Goal: Task Accomplishment & Management: Manage account settings

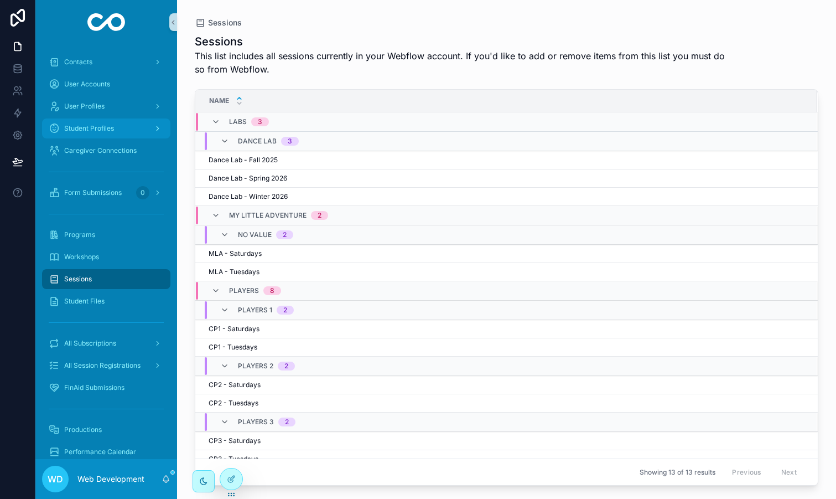
click at [107, 131] on span "Student Profiles" at bounding box center [89, 128] width 50 height 9
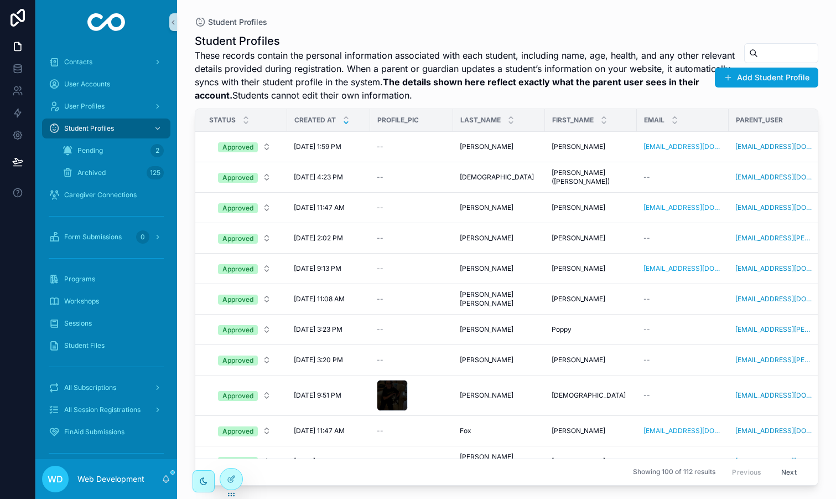
click at [757, 53] on icon "scrollable content" at bounding box center [753, 53] width 9 height 9
click at [764, 52] on input "scrollable content" at bounding box center [788, 52] width 60 height 15
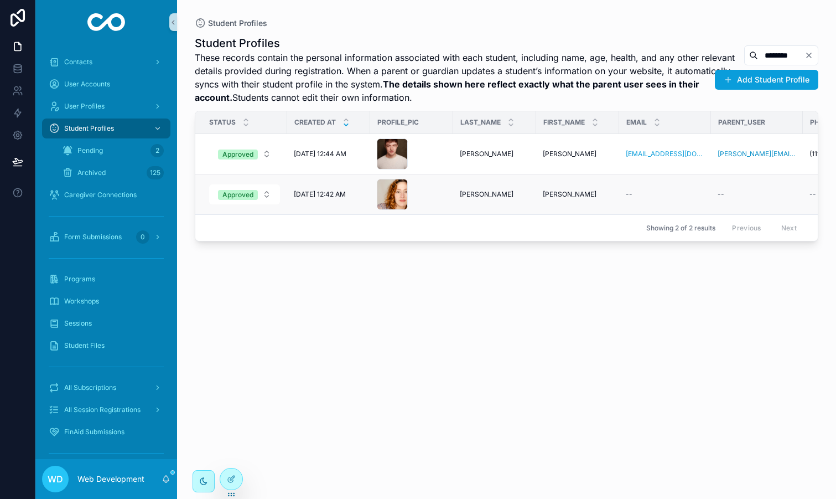
type input "********"
click at [506, 196] on div "[PERSON_NAME]" at bounding box center [495, 194] width 70 height 9
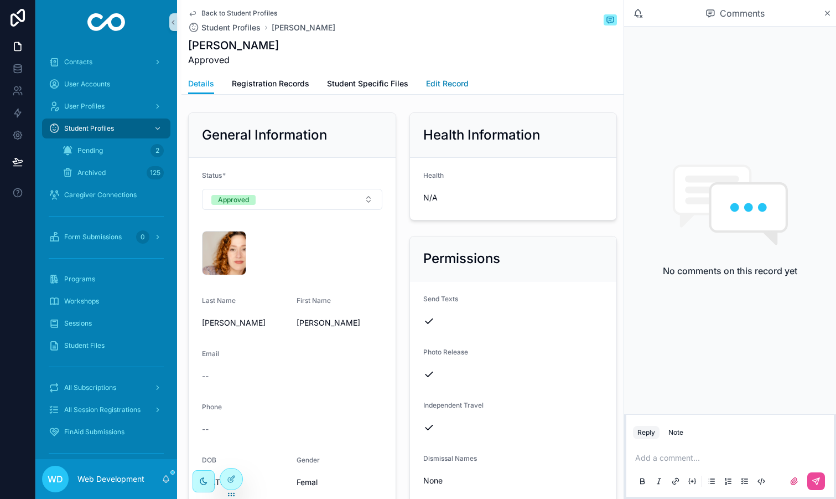
click at [448, 85] on span "Edit Record" at bounding box center [447, 83] width 43 height 11
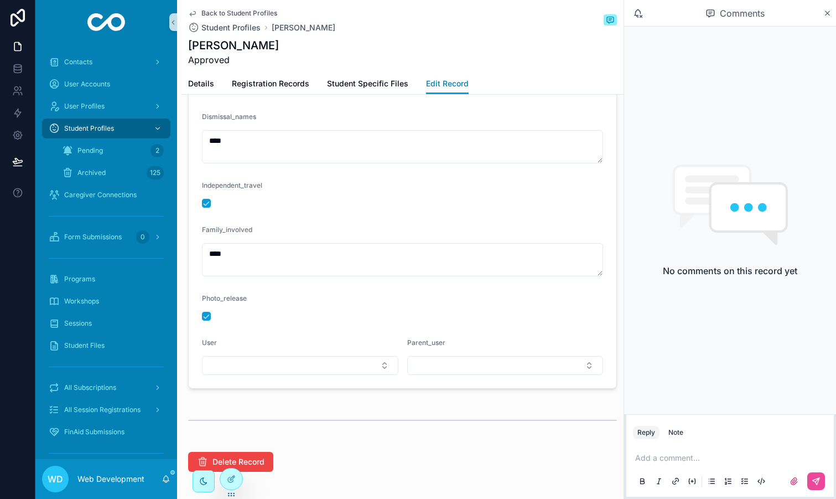
scroll to position [1168, 0]
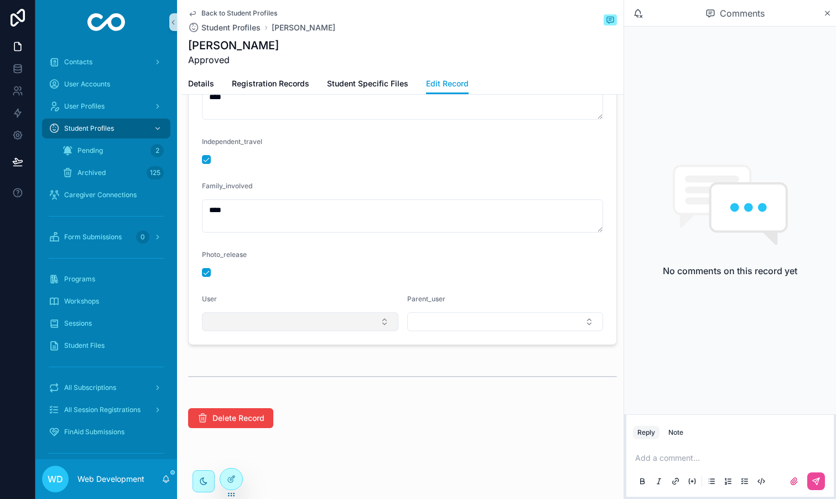
click at [341, 326] on button "Select Button" at bounding box center [300, 321] width 196 height 19
type input "****"
click at [305, 364] on span "[PERSON_NAME][EMAIL_ADDRESS][DOMAIN_NAME]" at bounding box center [293, 371] width 169 height 22
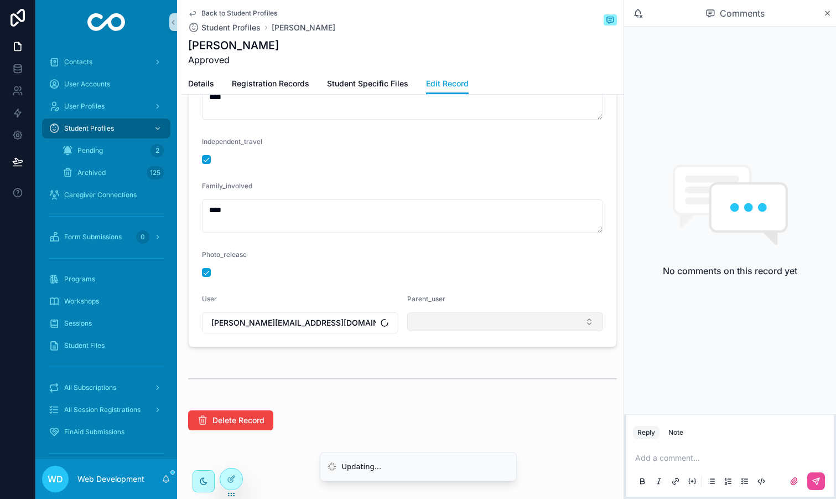
click at [463, 325] on button "Select Button" at bounding box center [505, 321] width 196 height 19
type input "****"
click at [468, 368] on span "[PERSON_NAME][EMAIL_ADDRESS][DOMAIN_NAME]" at bounding box center [498, 371] width 169 height 22
click at [330, 325] on button "[PERSON_NAME][EMAIL_ADDRESS][DOMAIN_NAME]" at bounding box center [300, 322] width 196 height 21
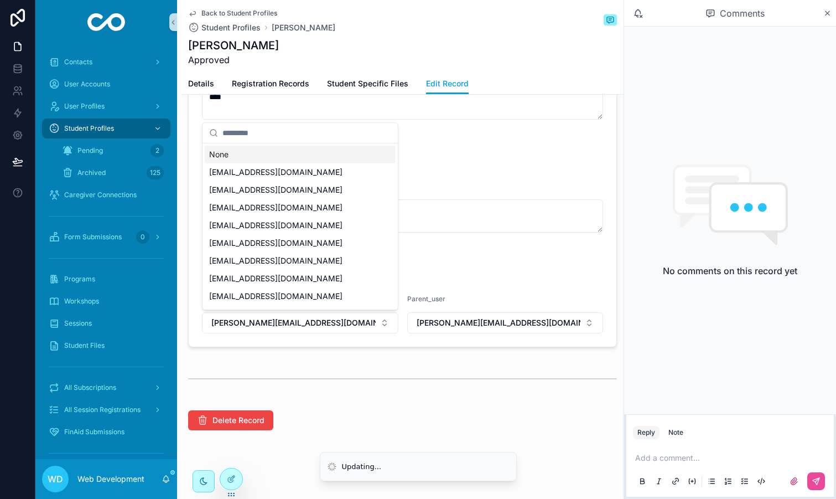
click at [263, 154] on div "None" at bounding box center [300, 155] width 191 height 18
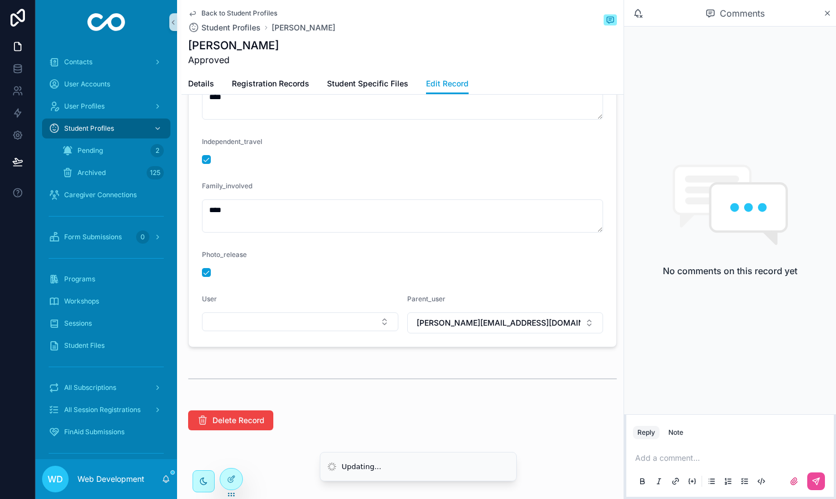
click at [367, 394] on div "scrollable content" at bounding box center [402, 378] width 442 height 37
click at [119, 128] on div "Student Profiles" at bounding box center [106, 129] width 115 height 18
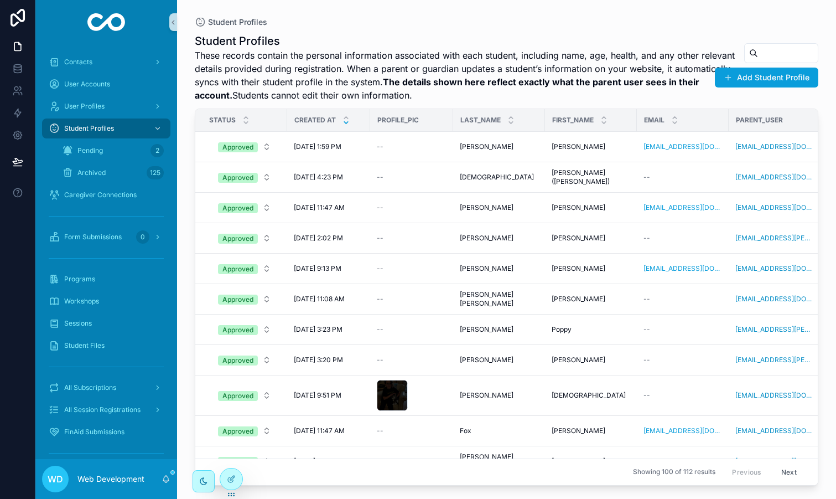
click at [781, 45] on input "scrollable content" at bounding box center [788, 52] width 60 height 15
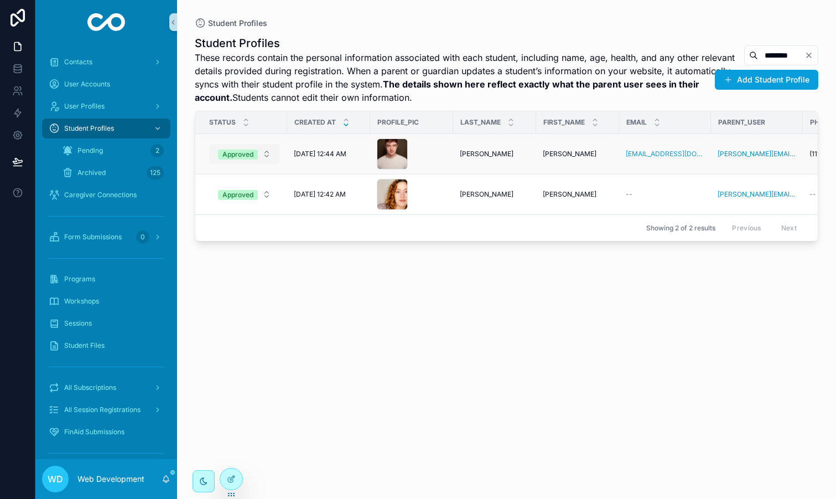
type input "********"
click at [255, 152] on span "Approved" at bounding box center [238, 154] width 40 height 10
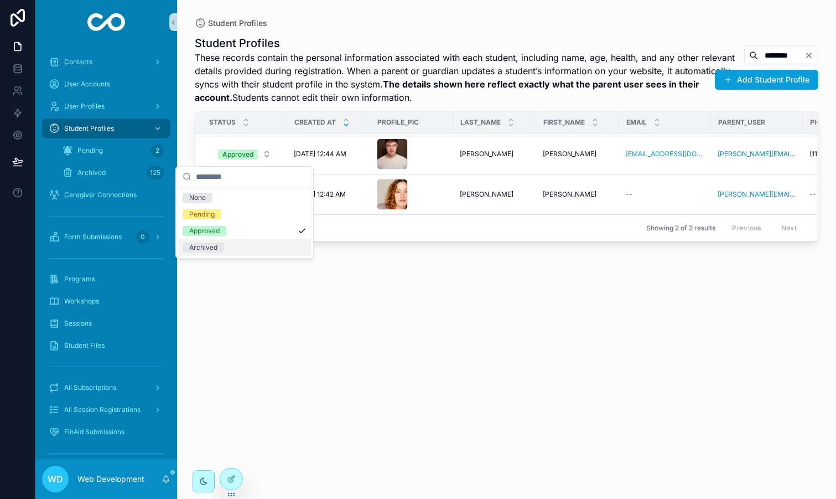
click at [223, 248] on span "Archived" at bounding box center [204, 247] width 42 height 10
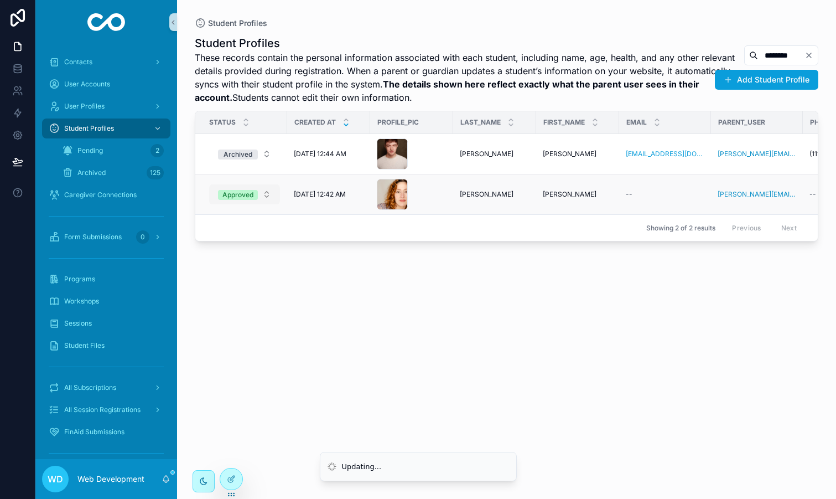
click at [250, 190] on div "Approved" at bounding box center [237, 195] width 31 height 10
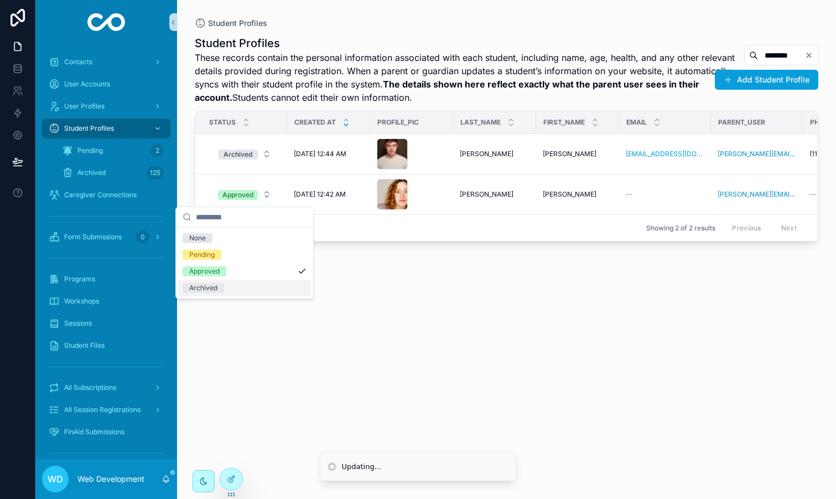
click at [225, 289] on div "Archived" at bounding box center [244, 287] width 133 height 17
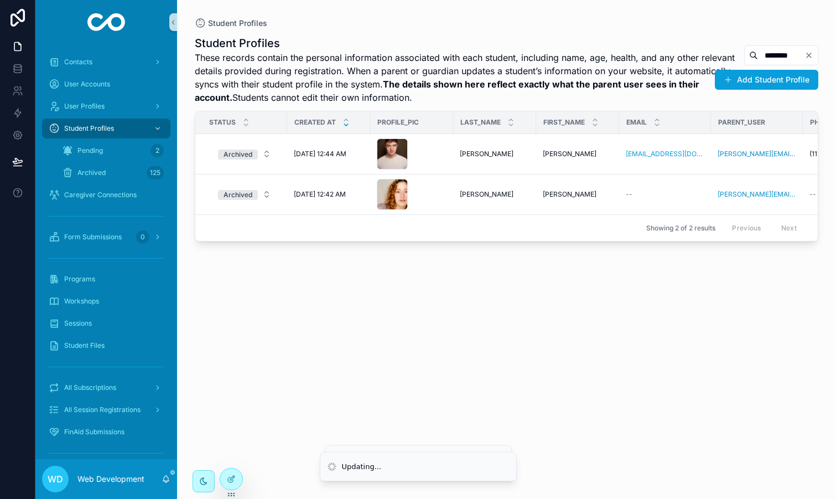
click at [355, 288] on div "Student Profiles These records contain the personal information associated with…" at bounding box center [507, 257] width 624 height 457
click at [252, 156] on div "Archived" at bounding box center [238, 154] width 29 height 10
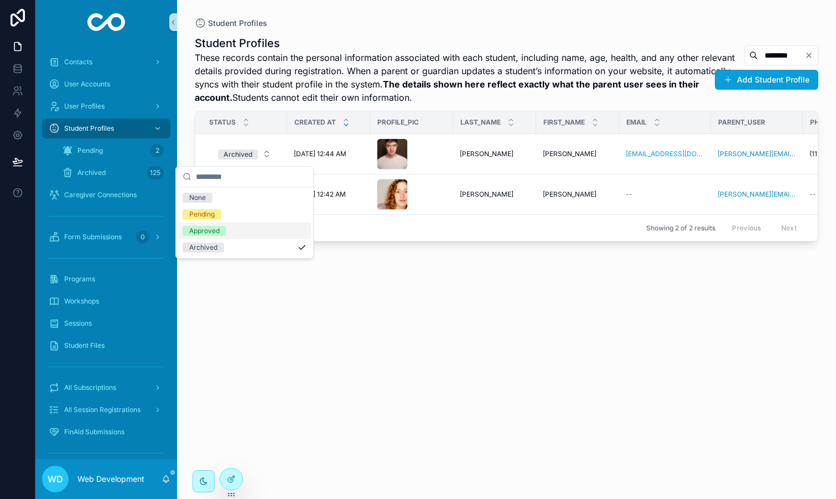
click at [235, 229] on div "Approved" at bounding box center [244, 230] width 133 height 17
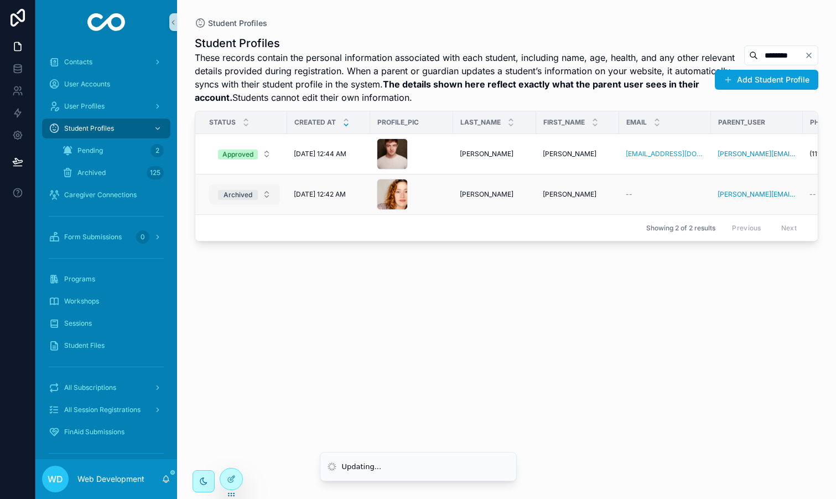
click at [247, 193] on div "Archived" at bounding box center [238, 195] width 29 height 10
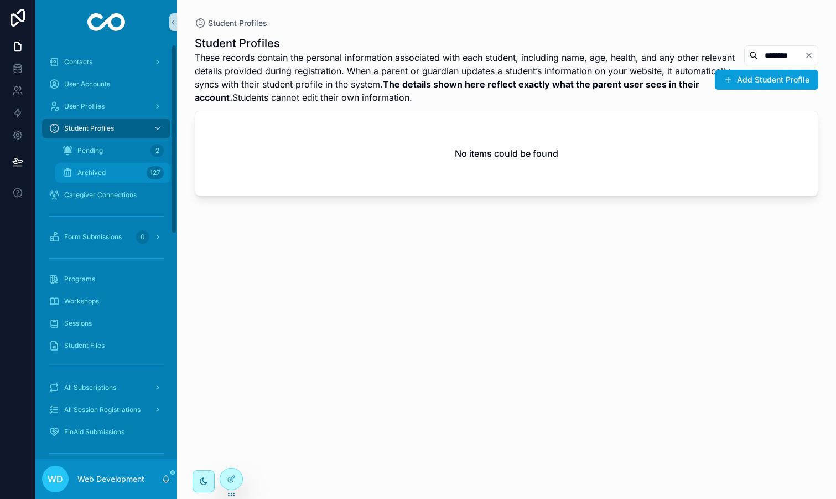
click at [112, 167] on div "Archived 127" at bounding box center [113, 173] width 102 height 18
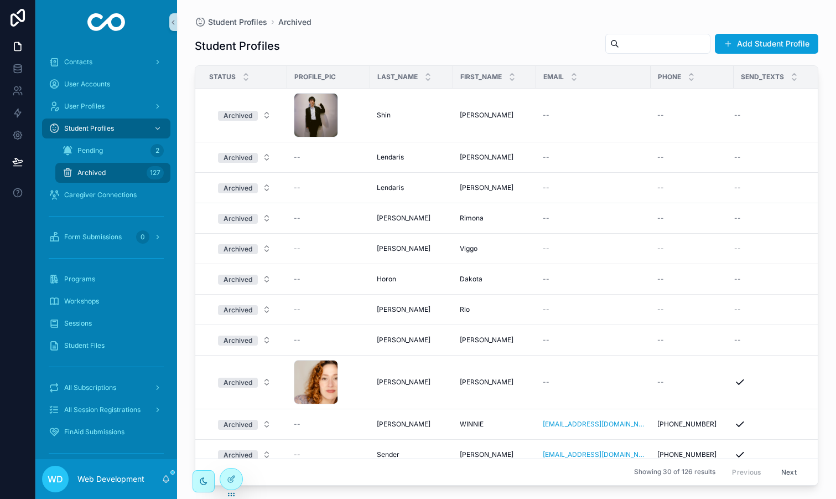
click at [646, 46] on input "scrollable content" at bounding box center [664, 43] width 91 height 15
type input "***"
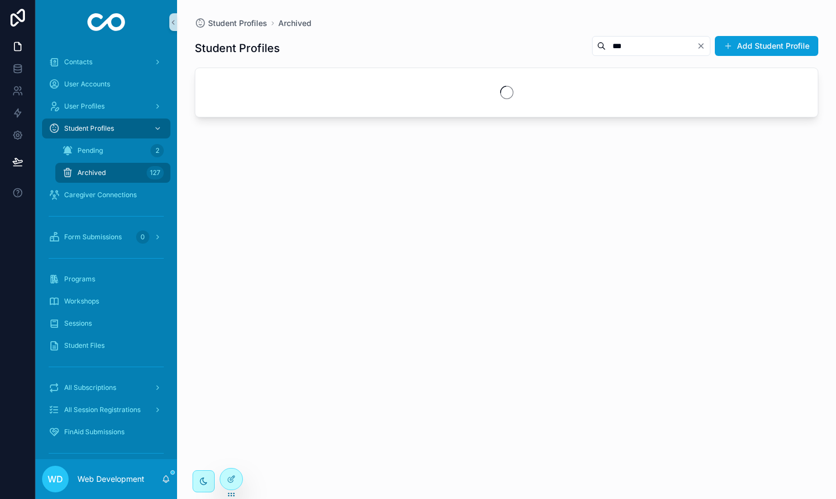
click at [245, 370] on div "Student Profiles *** Add Student Profile" at bounding box center [507, 257] width 624 height 457
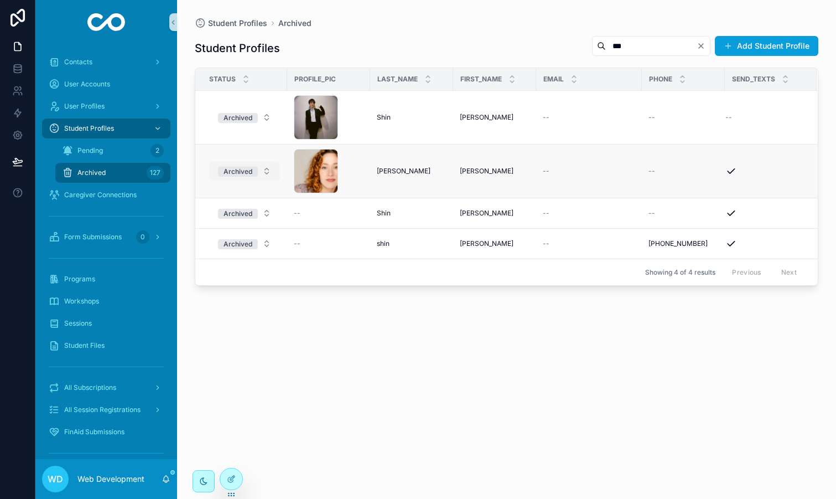
click at [226, 175] on div "Archived" at bounding box center [238, 172] width 29 height 10
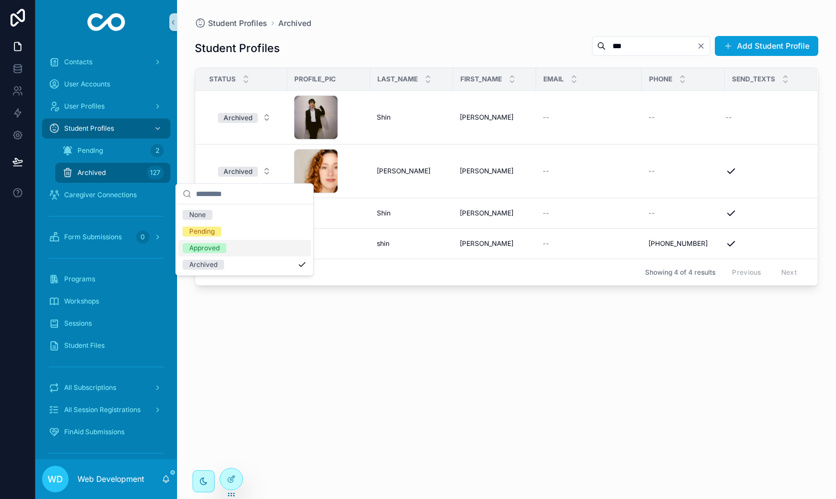
click at [212, 243] on div "Approved" at bounding box center [204, 248] width 30 height 10
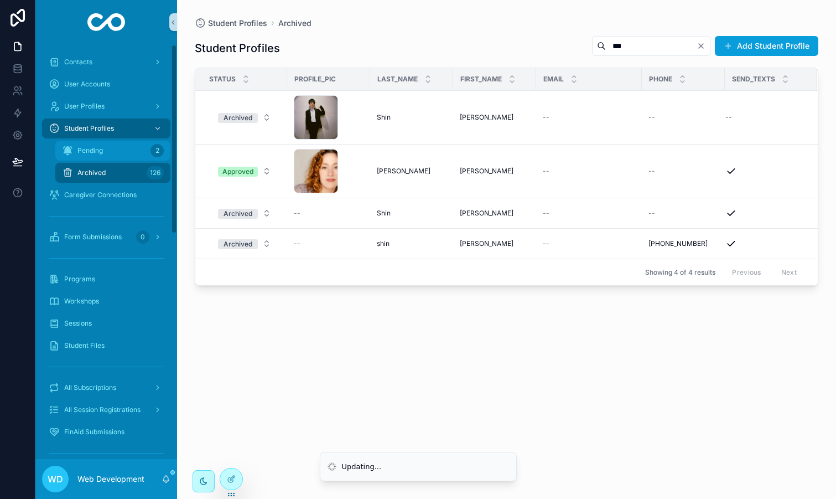
click at [107, 148] on div "Pending 2" at bounding box center [113, 151] width 102 height 18
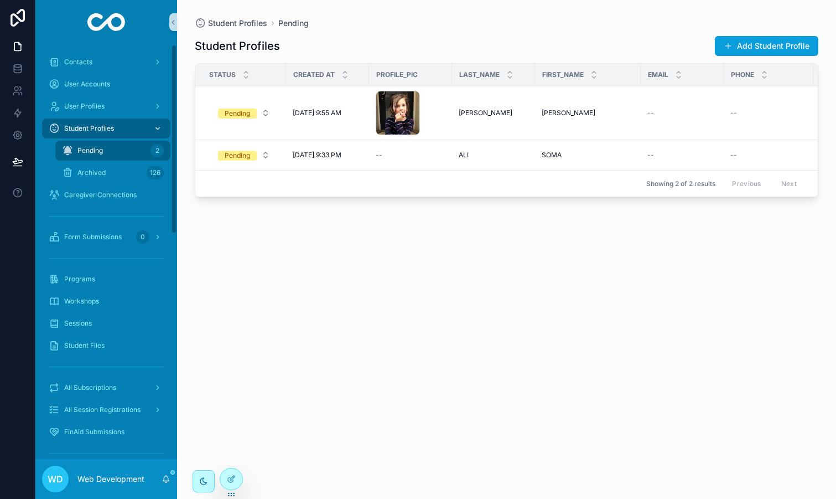
click at [106, 137] on div "Student Profiles" at bounding box center [106, 129] width 115 height 18
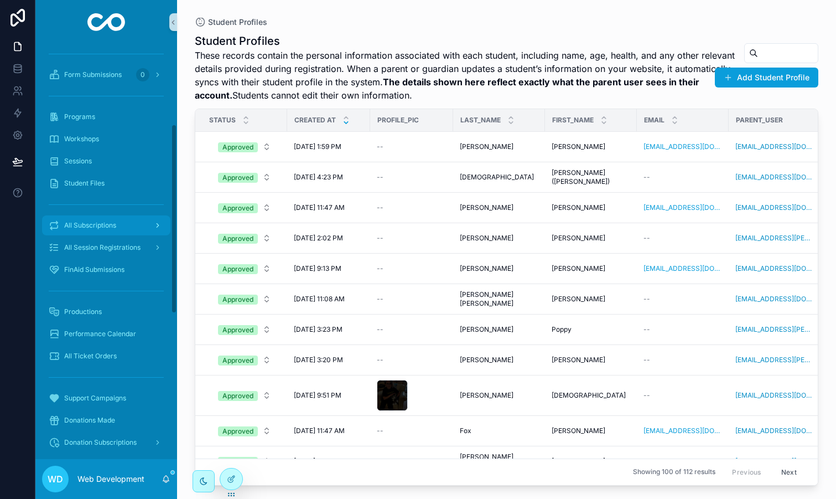
scroll to position [180, 0]
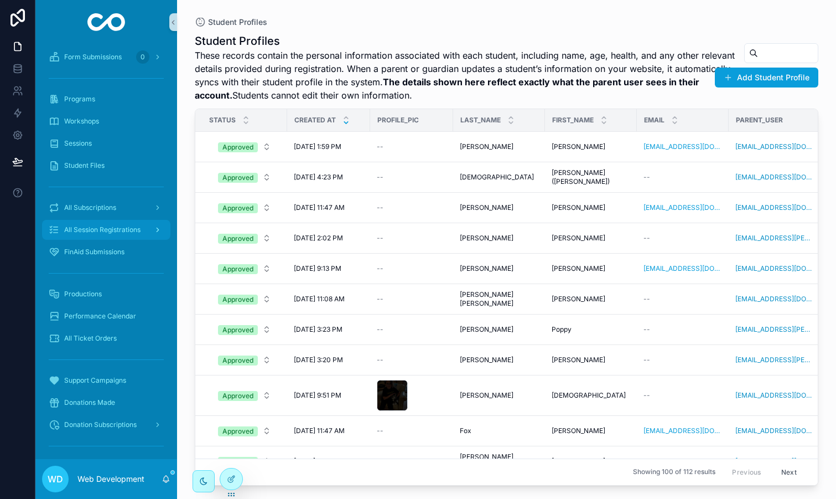
click at [122, 233] on span "All Session Registrations" at bounding box center [102, 229] width 76 height 9
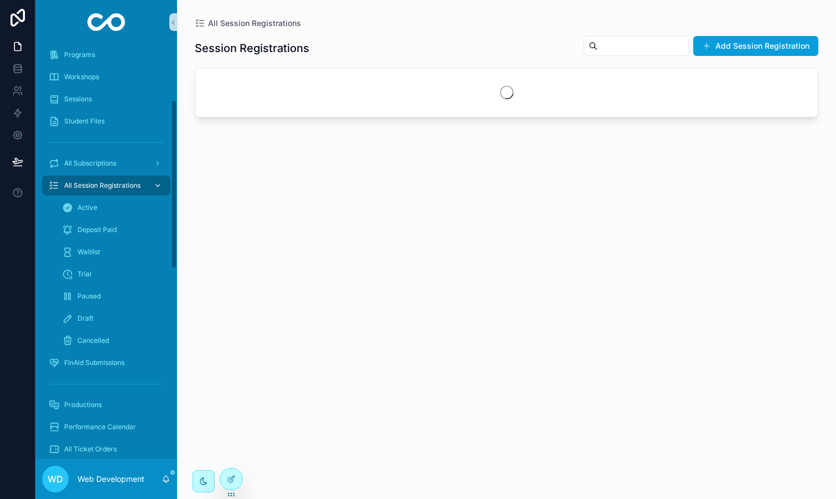
scroll to position [136, 0]
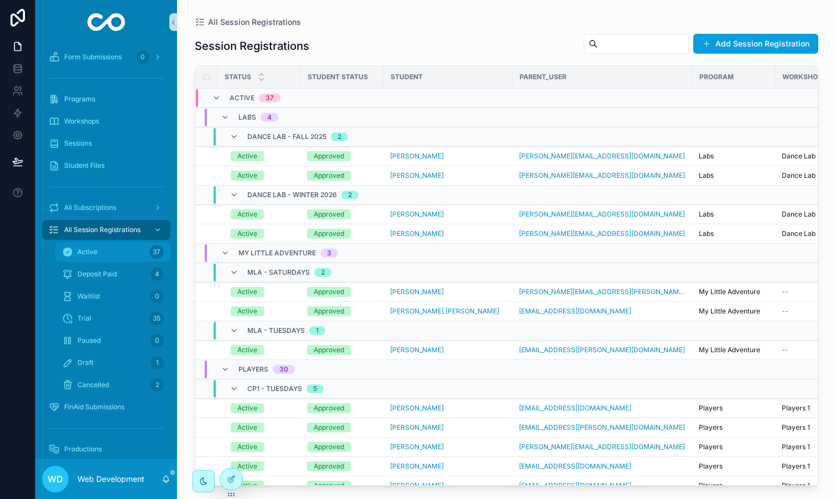
click at [119, 246] on div "Active 37" at bounding box center [113, 252] width 102 height 18
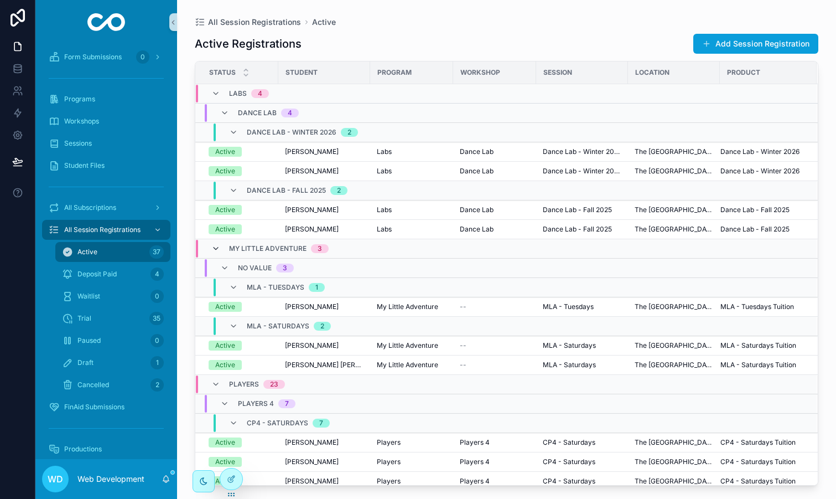
click at [214, 247] on icon "scrollable content" at bounding box center [215, 248] width 9 height 9
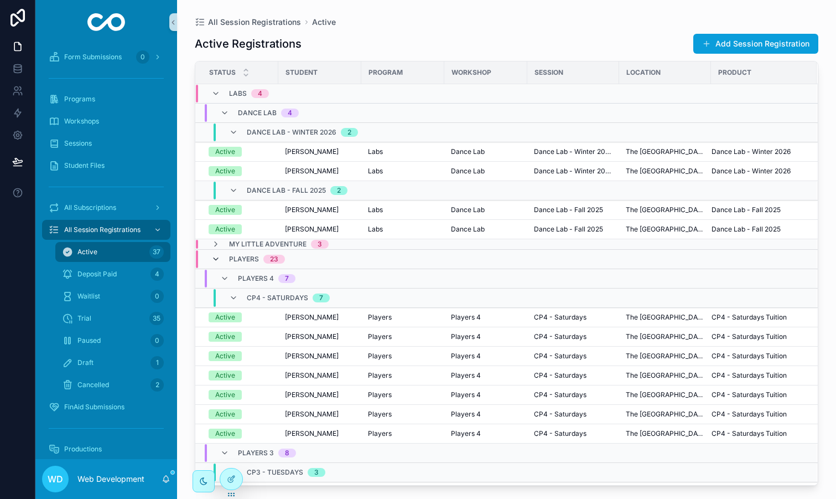
click at [216, 255] on icon "scrollable content" at bounding box center [215, 259] width 9 height 9
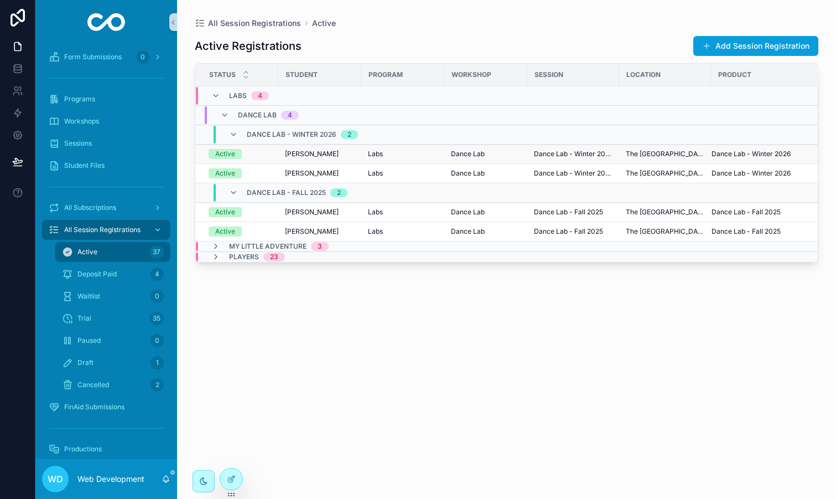
click at [286, 154] on span "[PERSON_NAME]" at bounding box center [312, 153] width 54 height 9
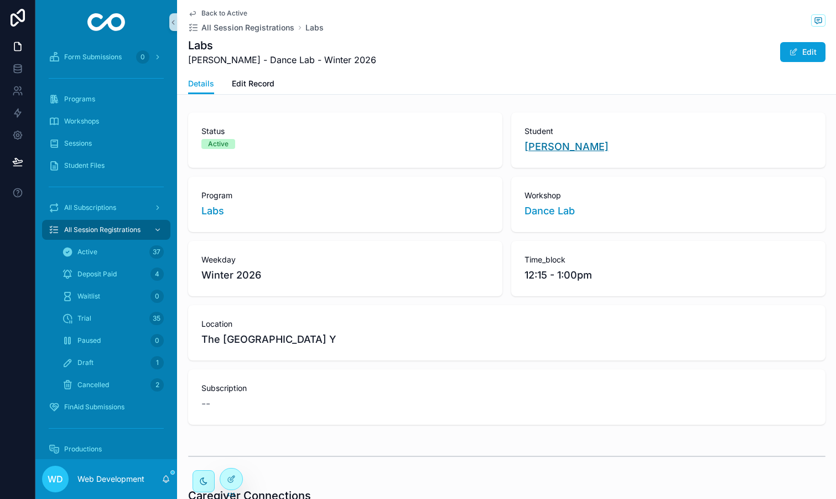
click at [578, 149] on span "[PERSON_NAME]" at bounding box center [567, 146] width 84 height 15
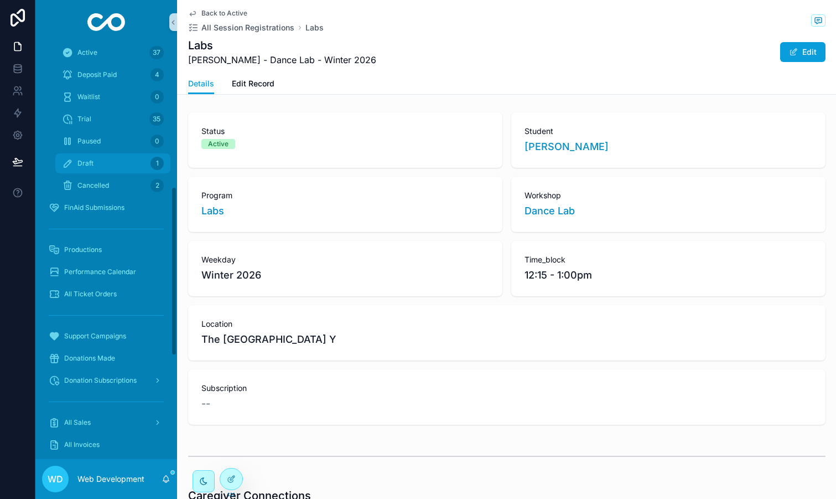
scroll to position [377, 0]
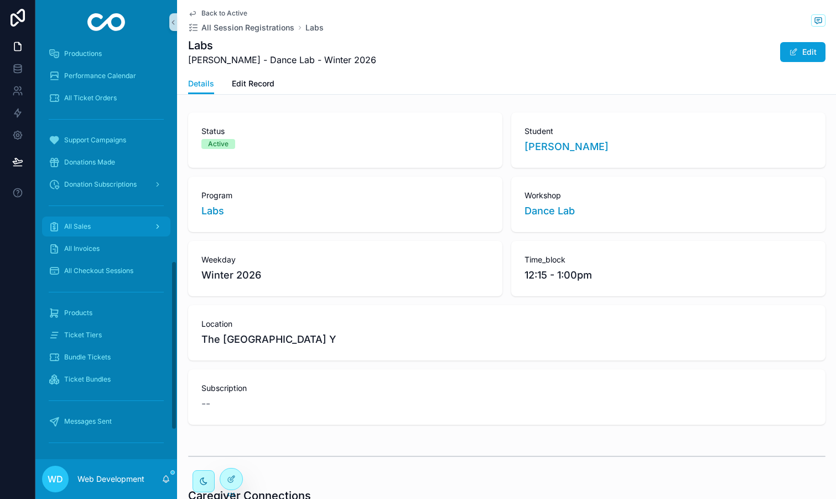
click at [112, 230] on div "All Sales" at bounding box center [106, 226] width 115 height 18
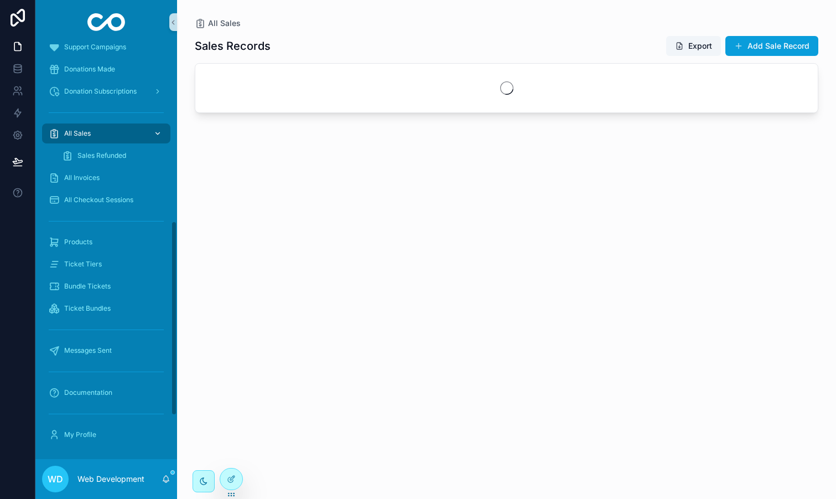
scroll to position [376, 0]
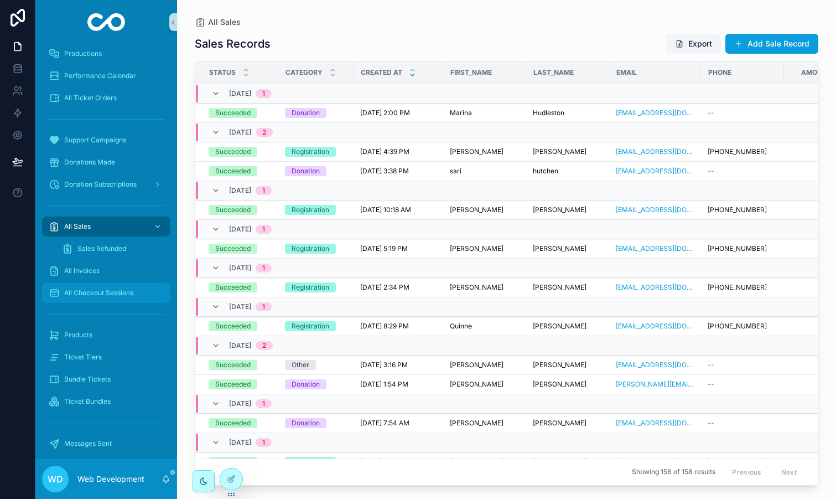
click at [115, 295] on span "All Checkout Sessions" at bounding box center [98, 292] width 69 height 9
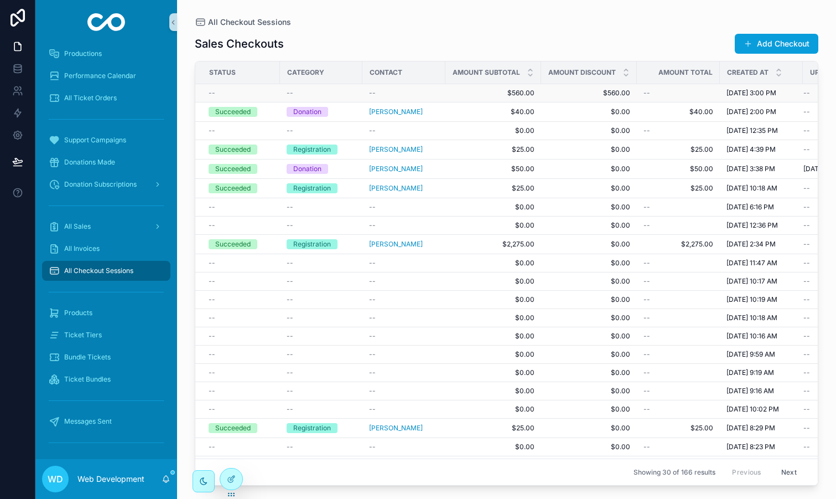
click at [264, 90] on div "--" at bounding box center [241, 93] width 65 height 9
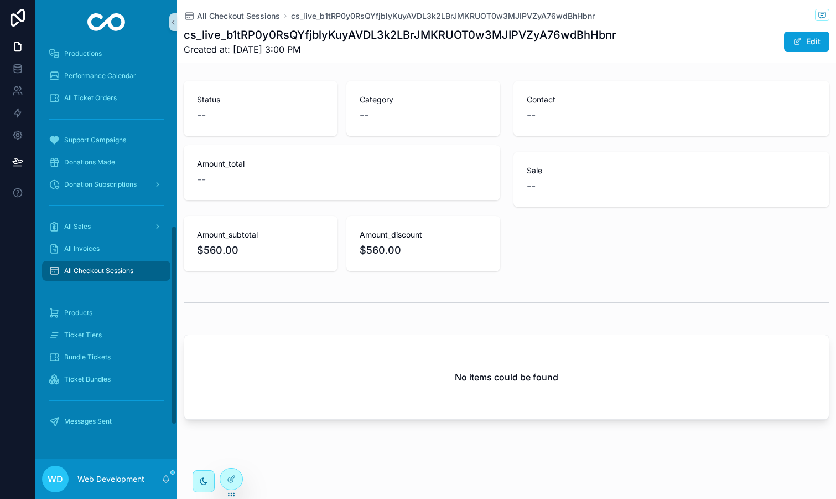
click at [106, 268] on span "All Checkout Sessions" at bounding box center [98, 270] width 69 height 9
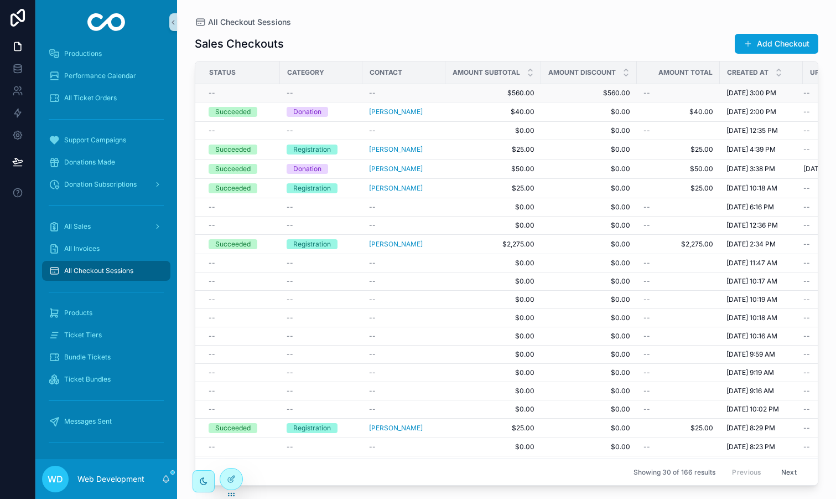
click at [338, 92] on div "--" at bounding box center [321, 93] width 69 height 9
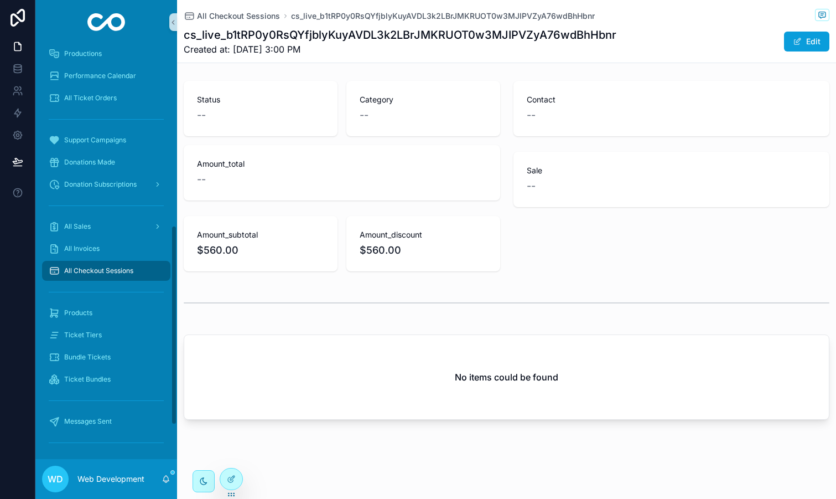
click at [110, 271] on span "All Checkout Sessions" at bounding box center [98, 270] width 69 height 9
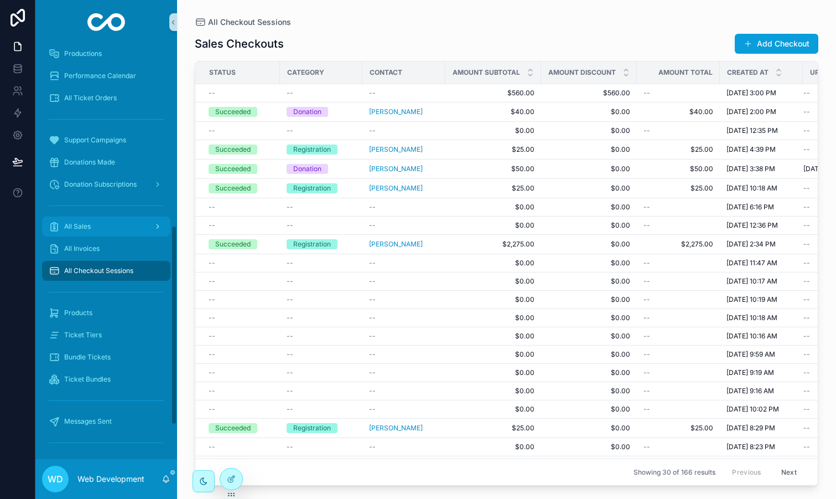
click at [105, 231] on div "All Sales" at bounding box center [106, 226] width 115 height 18
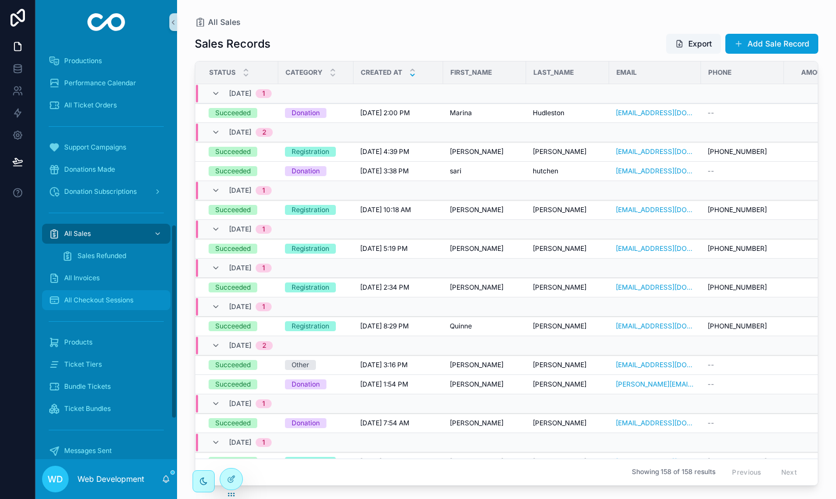
scroll to position [347, 0]
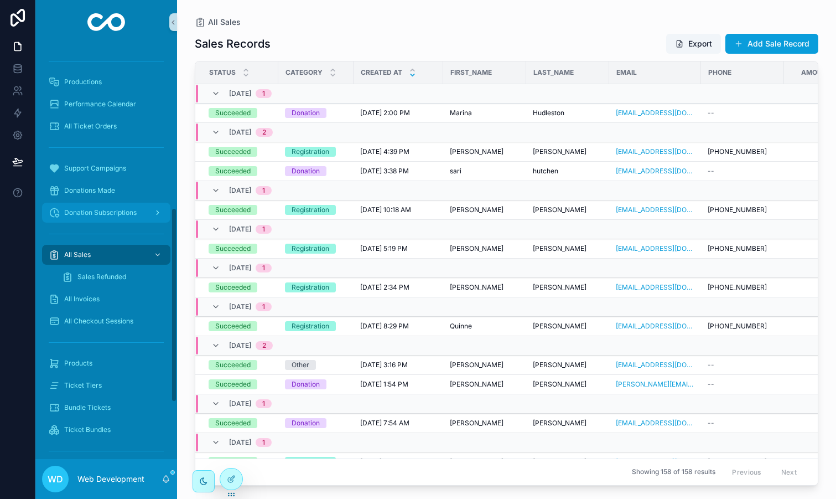
click at [109, 212] on span "Donation Subscriptions" at bounding box center [100, 212] width 72 height 9
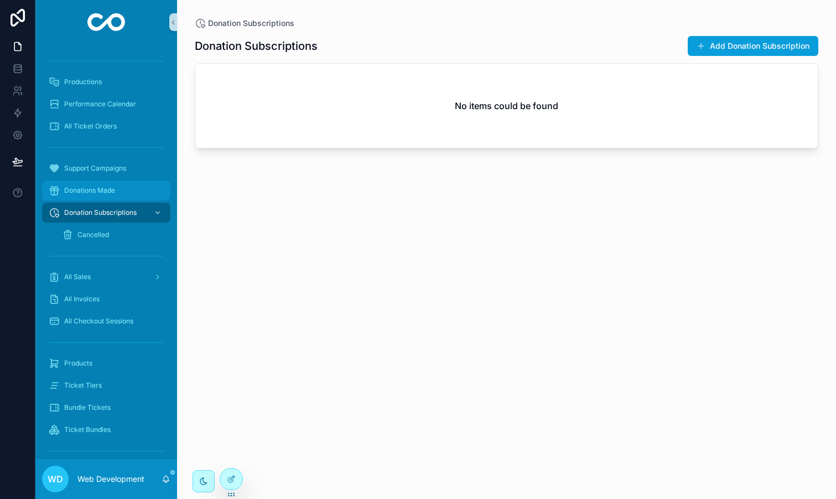
click at [103, 197] on div "Donations Made" at bounding box center [106, 190] width 115 height 18
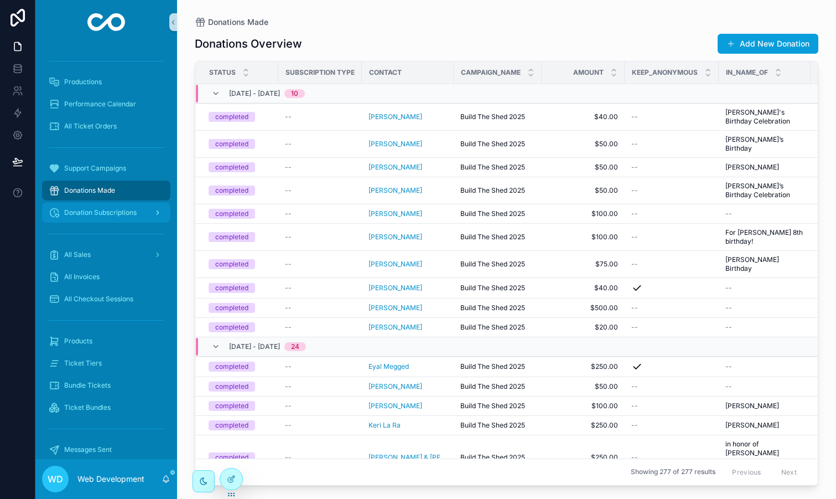
click at [111, 214] on span "Donation Subscriptions" at bounding box center [100, 212] width 72 height 9
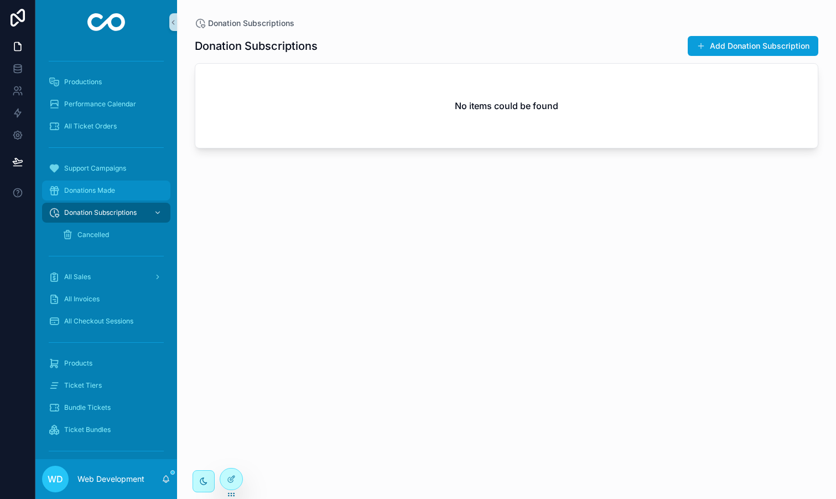
click at [111, 194] on span "Donations Made" at bounding box center [89, 190] width 51 height 9
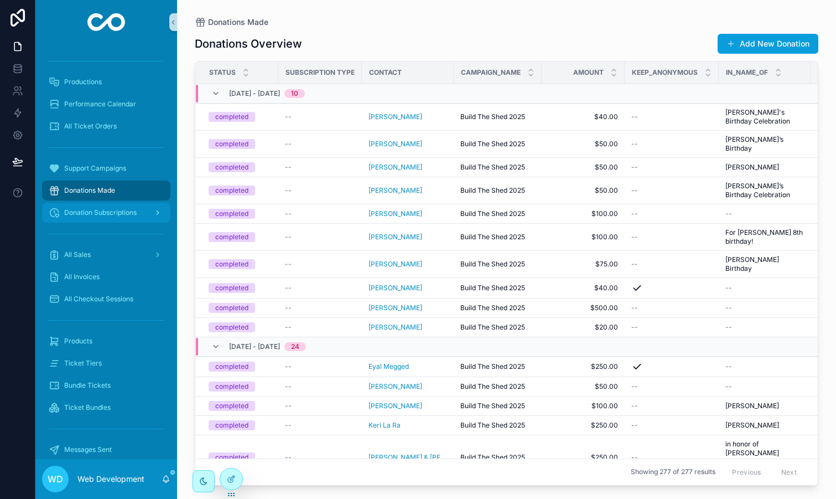
click at [116, 216] on span "Donation Subscriptions" at bounding box center [100, 212] width 72 height 9
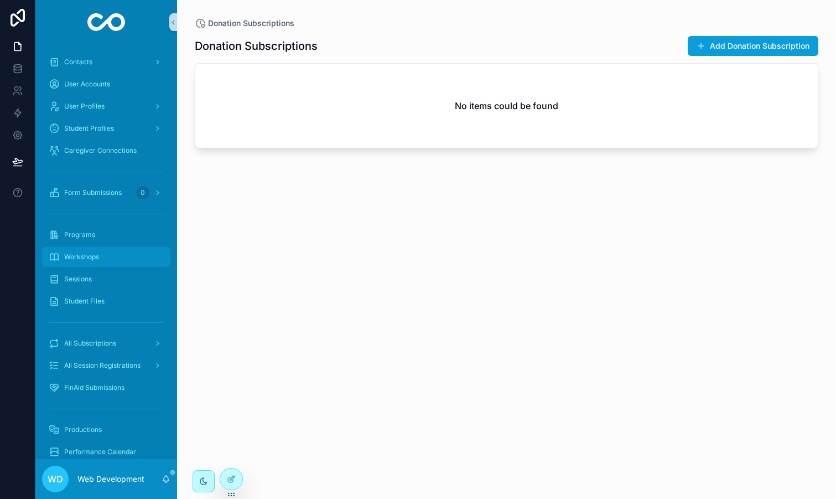
scroll to position [425, 0]
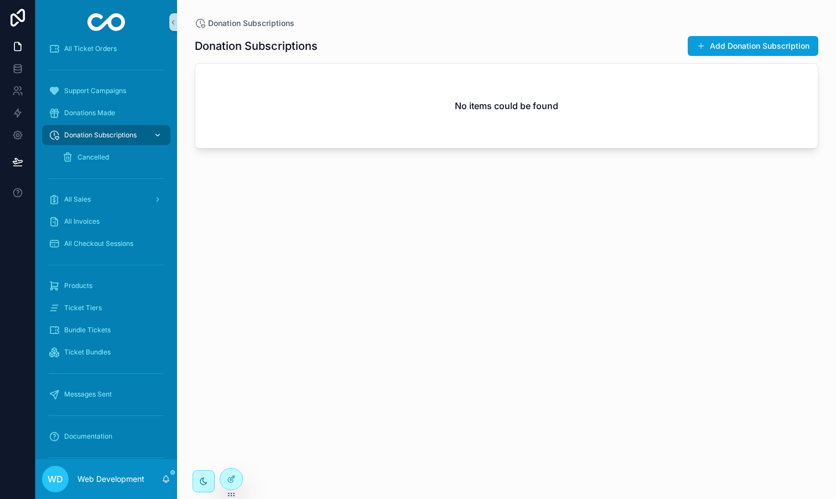
click at [114, 136] on span "Donation Subscriptions" at bounding box center [100, 135] width 72 height 9
click at [102, 108] on span "Donations Made" at bounding box center [89, 112] width 51 height 9
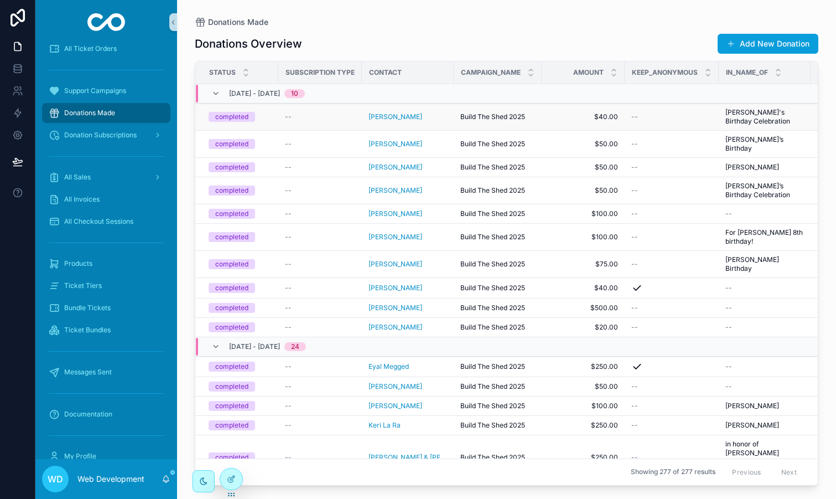
click at [298, 115] on div "--" at bounding box center [320, 116] width 70 height 9
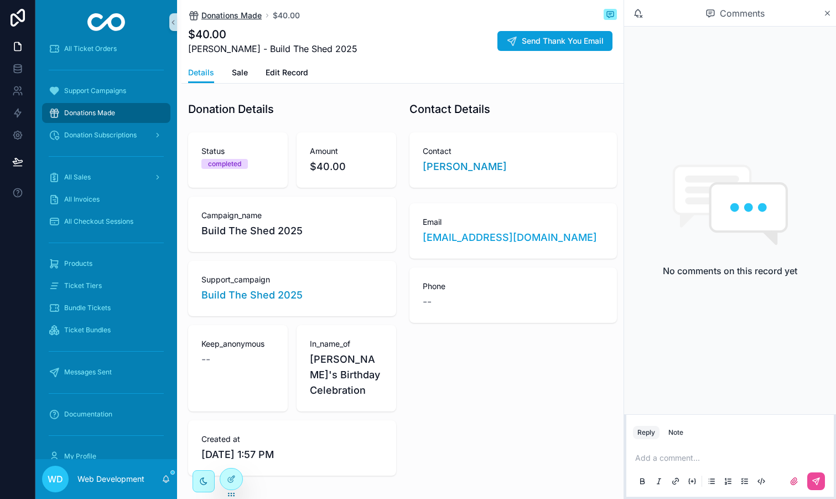
click at [238, 14] on span "Donations Made" at bounding box center [231, 15] width 60 height 11
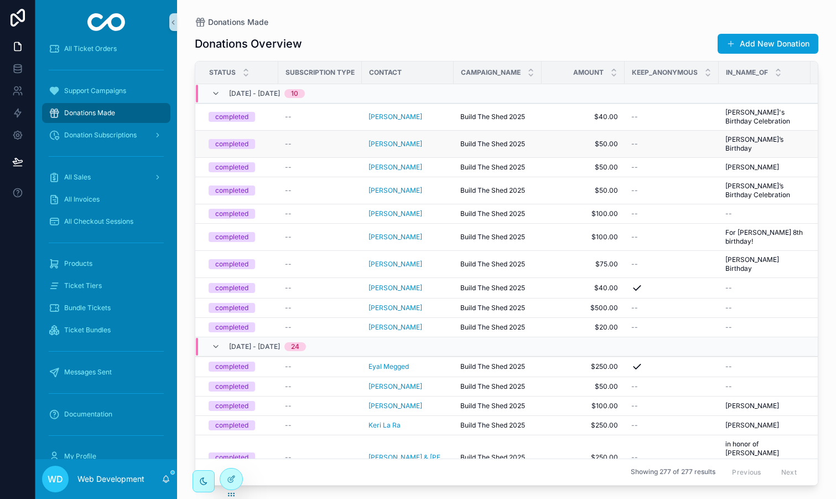
click at [304, 144] on td "--" at bounding box center [320, 144] width 84 height 27
click at [317, 140] on div "--" at bounding box center [320, 143] width 70 height 9
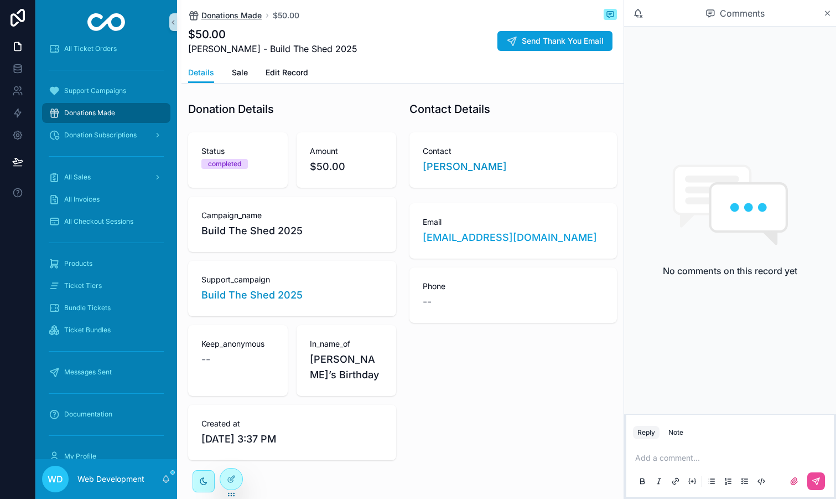
click at [234, 13] on span "Donations Made" at bounding box center [231, 15] width 60 height 11
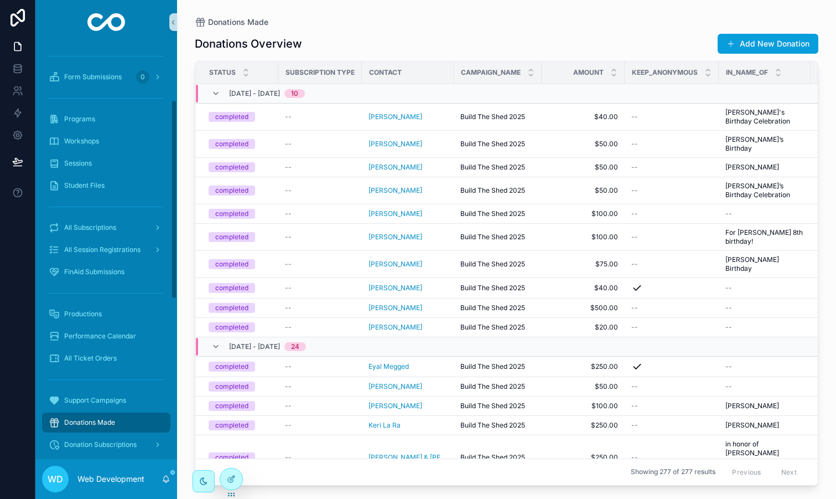
scroll to position [199, 0]
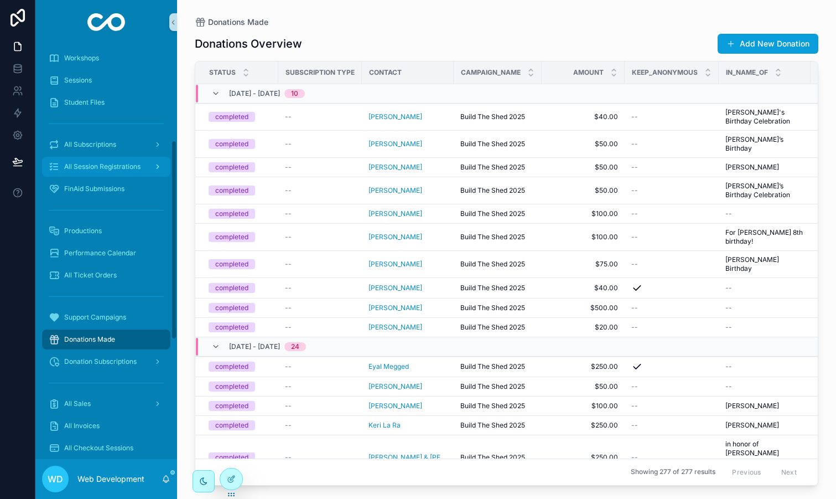
click at [123, 171] on div "All Session Registrations" at bounding box center [106, 167] width 115 height 18
